Goal: Information Seeking & Learning: Find specific page/section

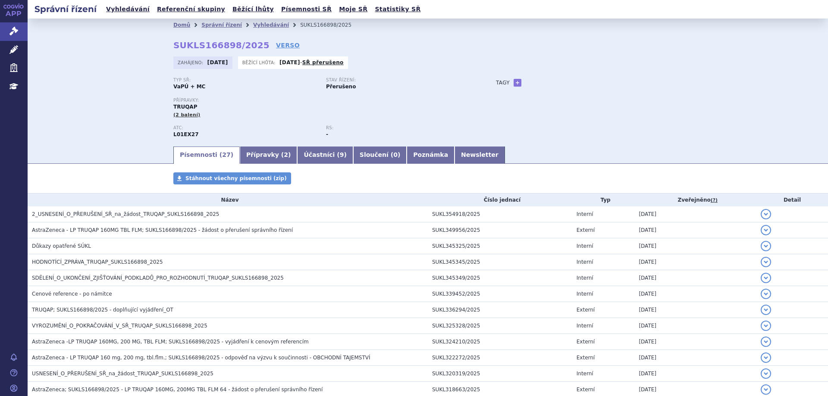
scroll to position [86, 0]
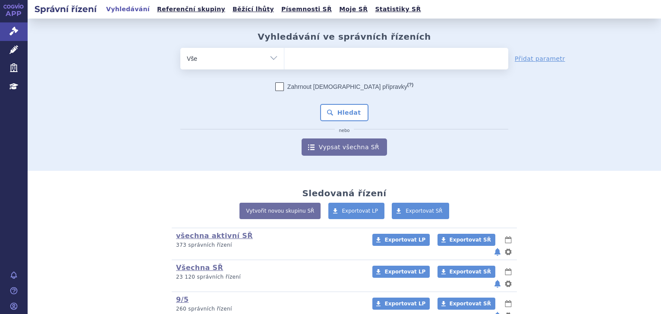
click at [376, 59] on ul at bounding box center [396, 57] width 224 height 18
click at [284, 59] on select at bounding box center [284, 58] width 0 height 22
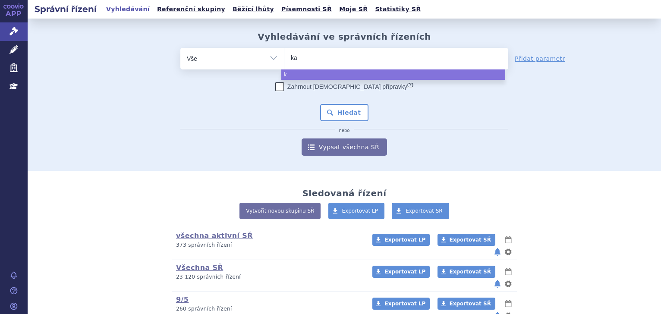
type input "kaj"
type input "kaji"
type input "kaj"
type input "ka"
type input "k"
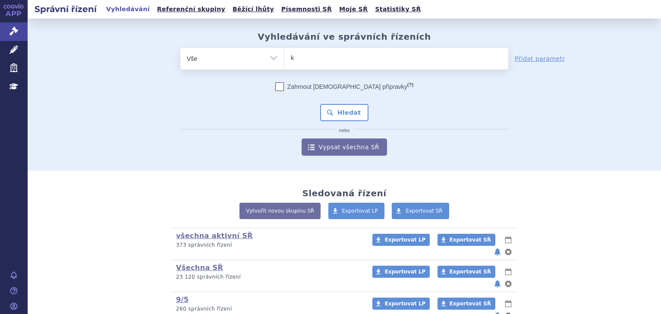
type input "ka"
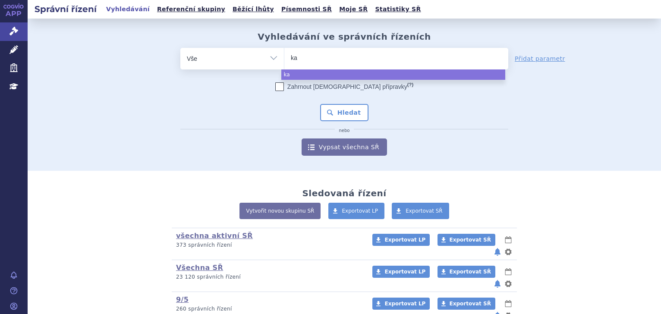
type input "kan"
type input "kanji"
type input "kanjin"
type input "kanjint"
type input "kanjinti"
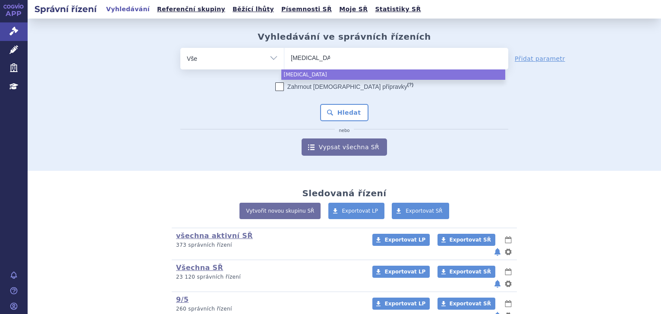
select select "kanjinti"
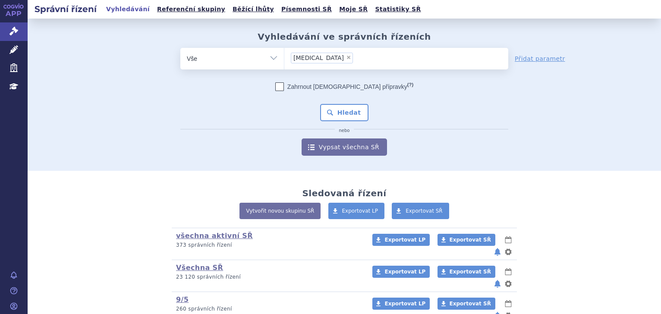
click at [324, 100] on div "Zahrnout bratrské přípravky (?) Hledat nebo Vypsat všechna SŘ" at bounding box center [344, 118] width 328 height 73
click at [327, 107] on button "Hledat" at bounding box center [344, 112] width 49 height 17
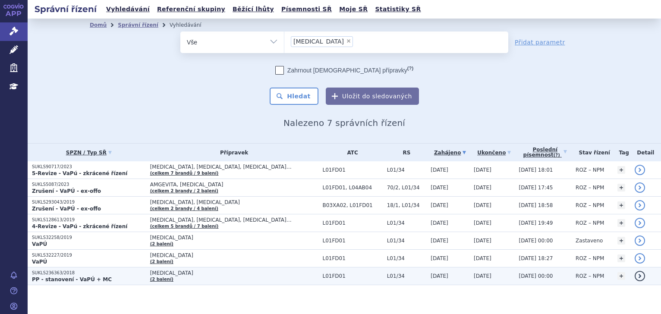
click at [66, 280] on strong "PP - stanovení - VaPÚ + MC" at bounding box center [72, 279] width 80 height 6
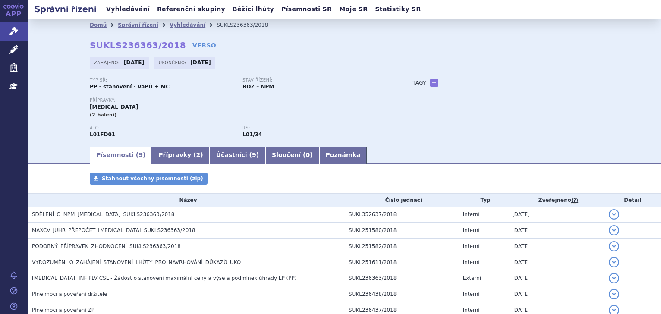
scroll to position [88, 0]
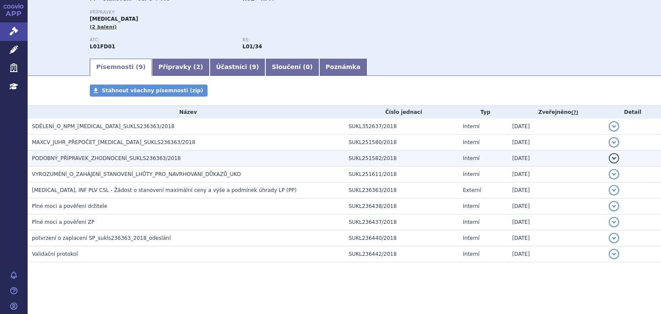
click at [58, 159] on span "PODOBNÝ_PŘÍPRAVEK_ZHODNOCENÍ_SUKLS236363/2018" at bounding box center [106, 158] width 149 height 6
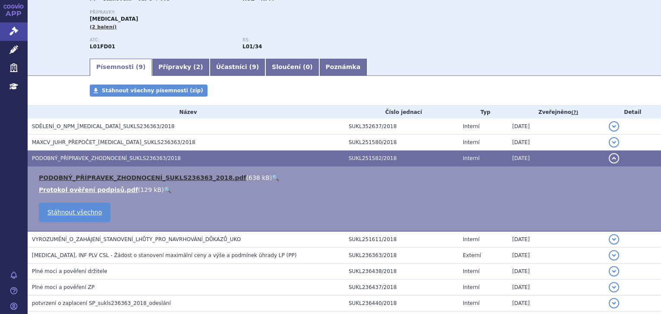
click at [71, 177] on link "PODOBNÝ_PŘÍPRAVEK_ZHODNOCENÍ_SUKLS236363_2018.pdf" at bounding box center [142, 177] width 207 height 7
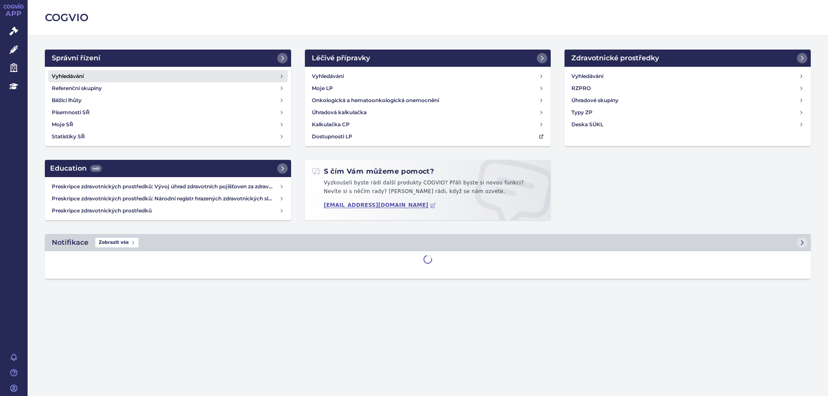
click at [82, 78] on h4 "Vyhledávání" at bounding box center [68, 76] width 32 height 9
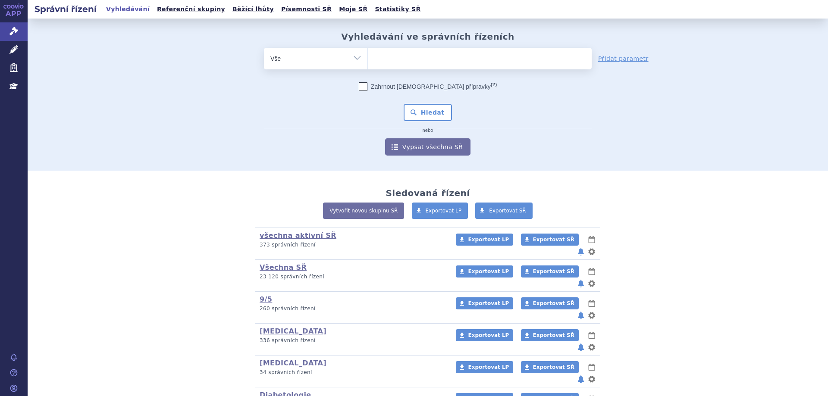
click at [429, 64] on ul at bounding box center [480, 57] width 224 height 18
click at [368, 64] on select at bounding box center [367, 58] width 0 height 22
type input "ka"
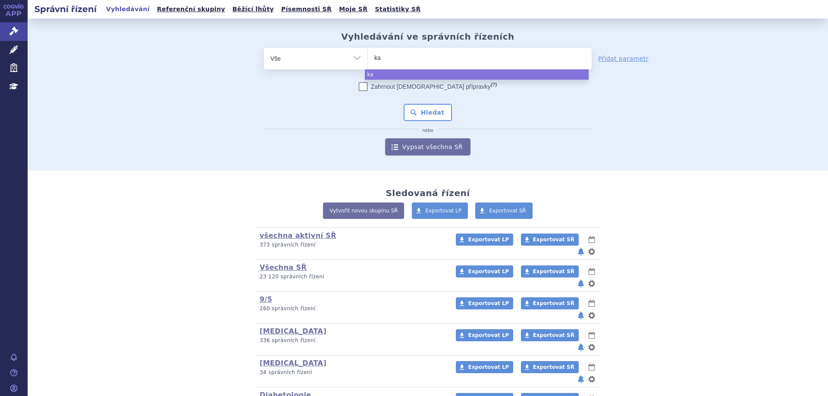
type input "kan"
type input "kanji"
type input "kanjint"
type input "kanjinti"
click at [427, 103] on div "Zahrnout bratrské přípravky (?) Hledat nebo Vypsat všechna SŘ" at bounding box center [428, 118] width 328 height 73
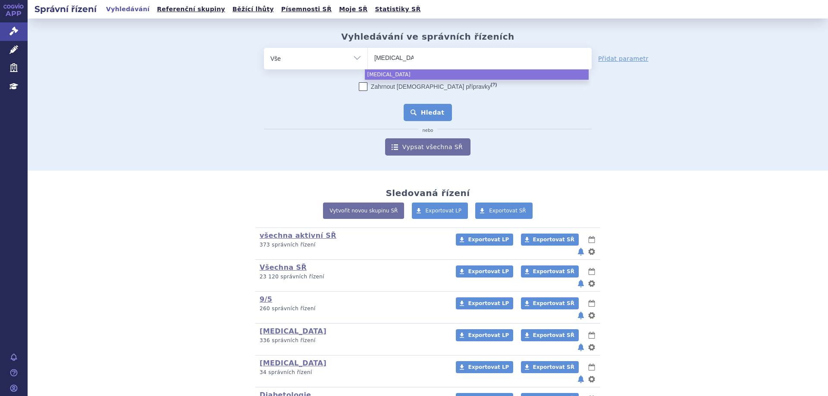
click at [427, 110] on button "Hledat" at bounding box center [428, 112] width 49 height 17
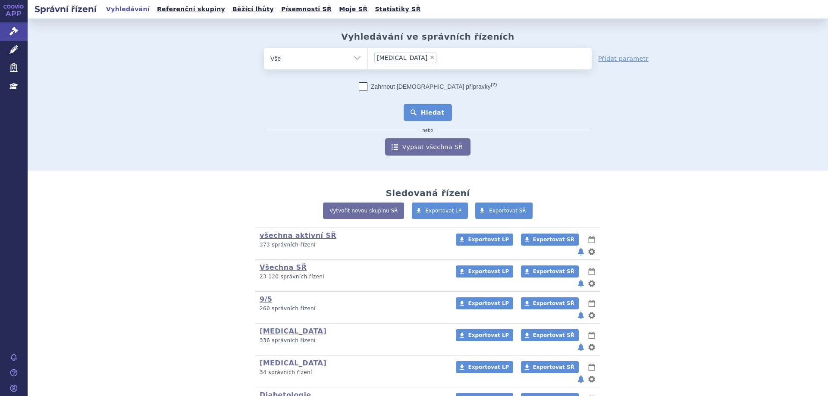
select select "kanjinti"
click at [426, 107] on button "Hledat" at bounding box center [428, 112] width 49 height 17
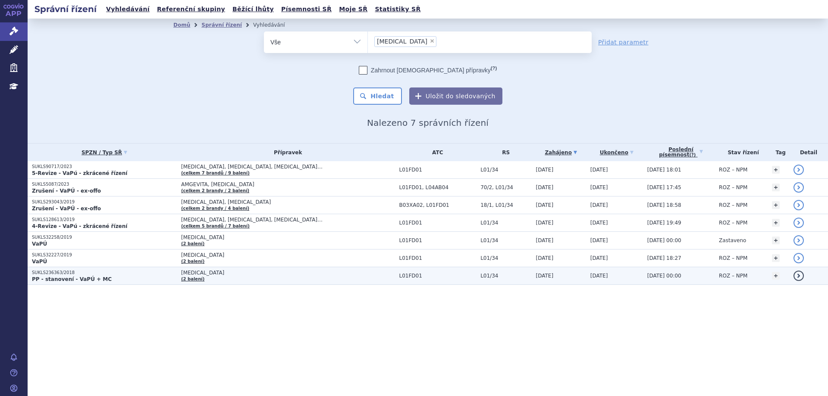
click at [40, 281] on strong "PP - stanovení - VaPÚ + MC" at bounding box center [72, 279] width 80 height 6
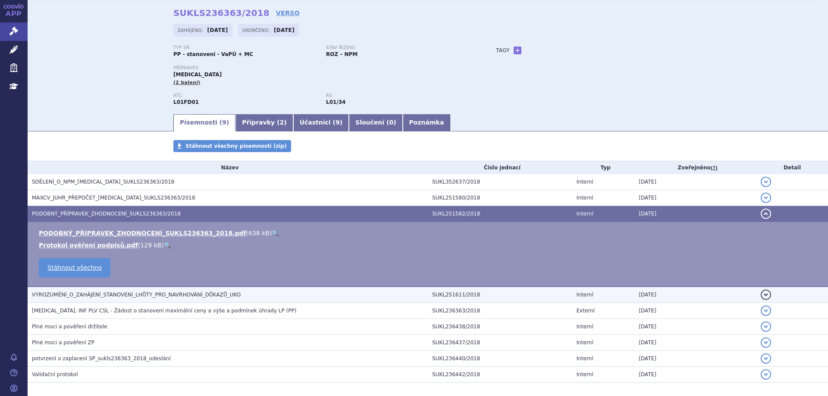
scroll to position [71, 0]
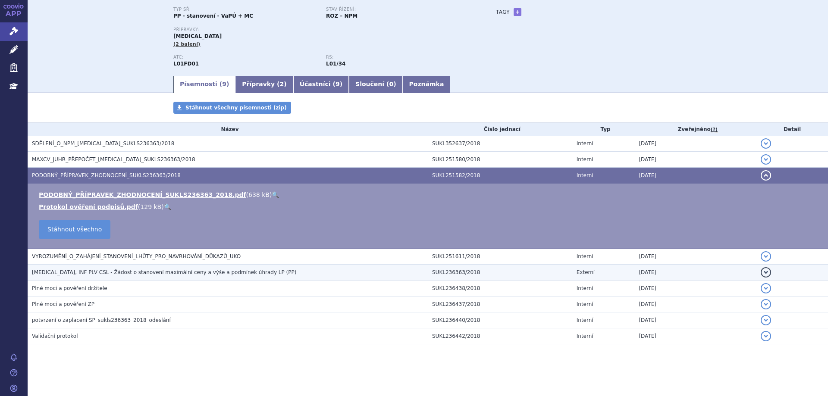
click at [108, 272] on span "KANJINTI, INF PLV CSL - Žádost o stanovení maximální ceny a výše a podmínek úhr…" at bounding box center [164, 273] width 264 height 6
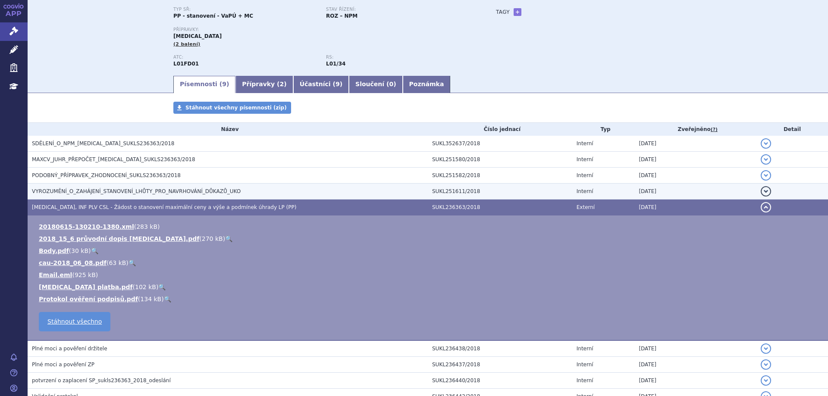
click at [82, 185] on td "VYROZUMĚNÍ_O_ZAHÁJENÍ_STANOVENÍ_LHŮTY_PRO_NAVRHOVÁNÍ_DŮKAZŮ_UKO" at bounding box center [228, 192] width 400 height 16
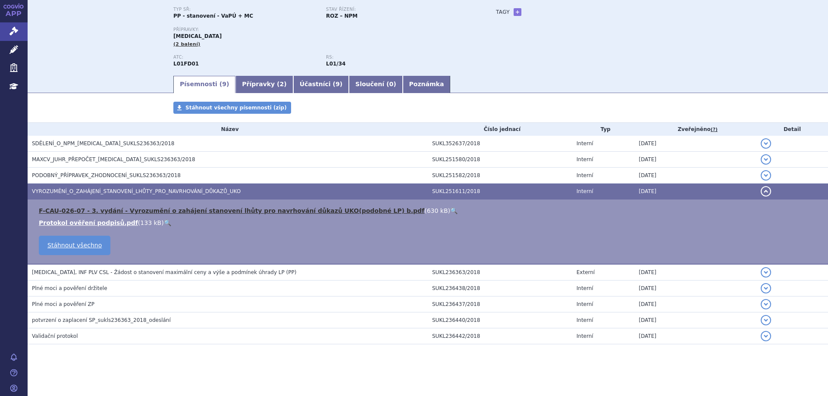
click at [81, 212] on link "F-CAU-026-07 - 3. vydání - Vyrozumění o zahájení stanovení lhůty pro navrhování…" at bounding box center [232, 210] width 386 height 7
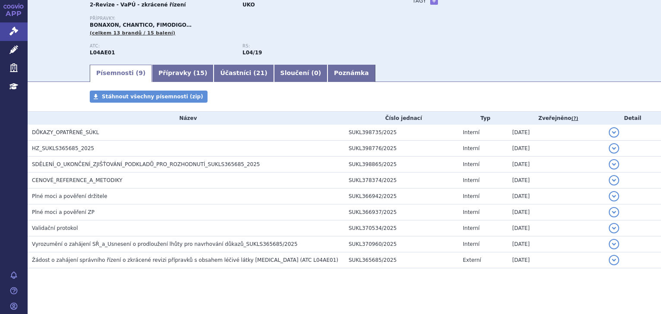
scroll to position [88, 0]
